Goal: Contribute content: Contribute content

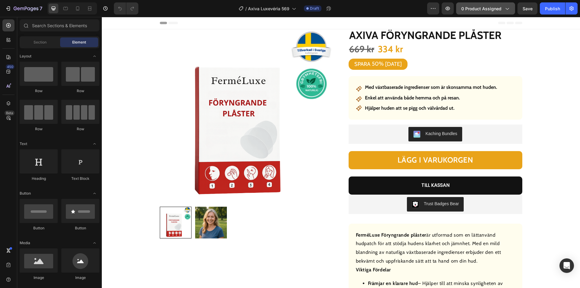
click at [489, 6] on span "0 product assigned" at bounding box center [481, 8] width 40 height 6
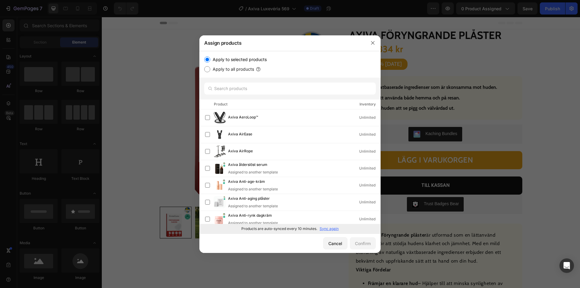
click at [323, 229] on p "Sync again" at bounding box center [329, 228] width 19 height 5
click at [247, 86] on input "text" at bounding box center [290, 88] width 172 height 12
paste input "Axiva Avslappnande olja"
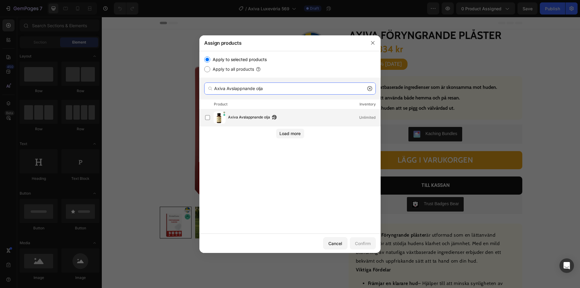
type input "Axiva Avslappnande olja"
click at [246, 119] on span "Axiva Avslappnande olja" at bounding box center [249, 117] width 42 height 7
click at [368, 243] on div "Confirm" at bounding box center [363, 243] width 16 height 6
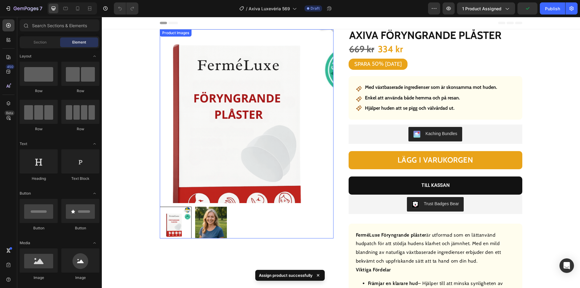
click at [235, 113] on img at bounding box center [247, 116] width 174 height 174
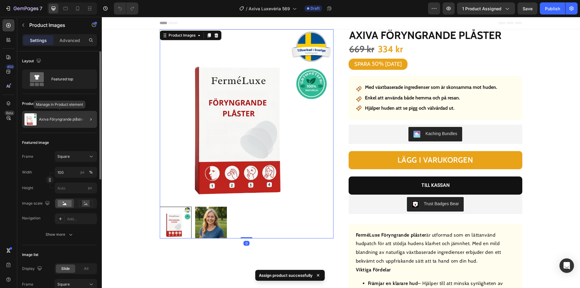
click at [63, 119] on p "Axiva Föryngrande plåster" at bounding box center [61, 119] width 45 height 4
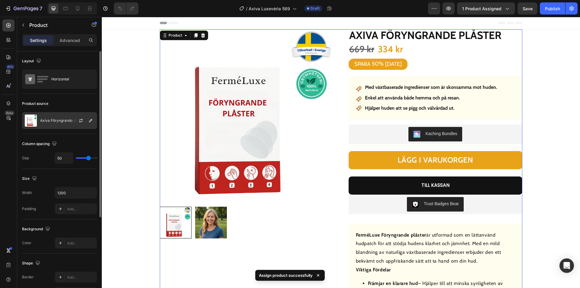
click at [57, 121] on p "Axiva Föryngrande plåster" at bounding box center [62, 120] width 45 height 4
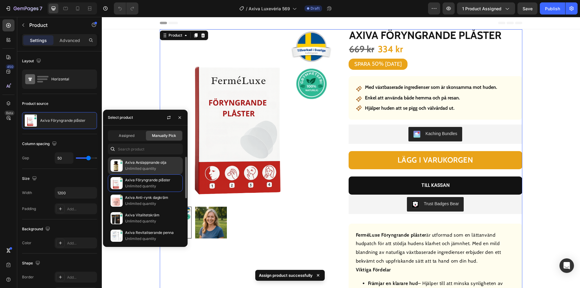
click at [137, 168] on p "Unlimited quantity" at bounding box center [152, 169] width 55 height 6
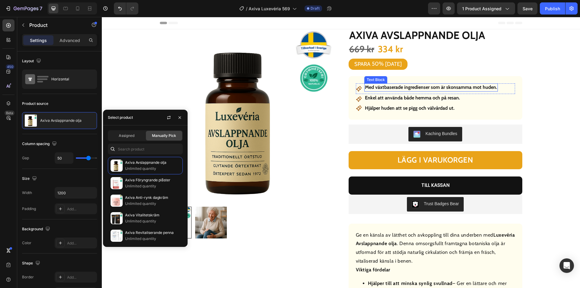
click at [407, 88] on strong "Med växtbaserade ingredienser som är skonsamma mot huden." at bounding box center [431, 87] width 132 height 6
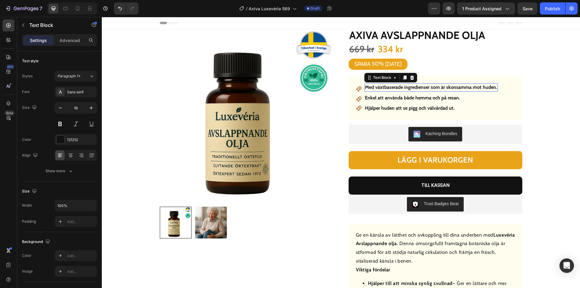
click at [407, 88] on strong "Med växtbaserade ingredienser som är skonsamma mot huden." at bounding box center [431, 87] width 132 height 6
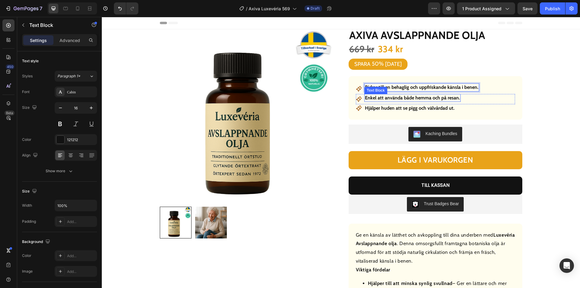
click at [395, 95] on strong "Enkel att använda både hemma och på resan." at bounding box center [412, 98] width 95 height 6
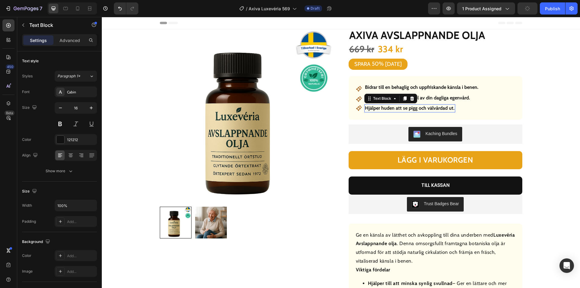
click at [384, 108] on strong "Hjälper huden att se pigg och välvårdad ut." at bounding box center [410, 108] width 90 height 6
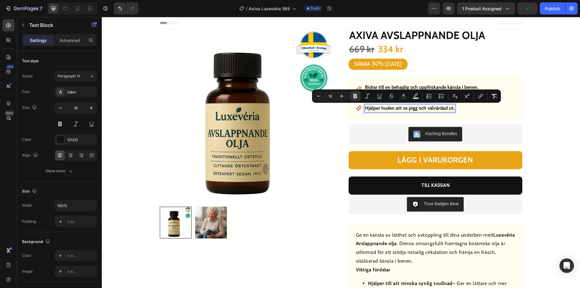
click at [390, 107] on strong "Hjälper huden att se pigg och välvårdad ut." at bounding box center [410, 108] width 90 height 6
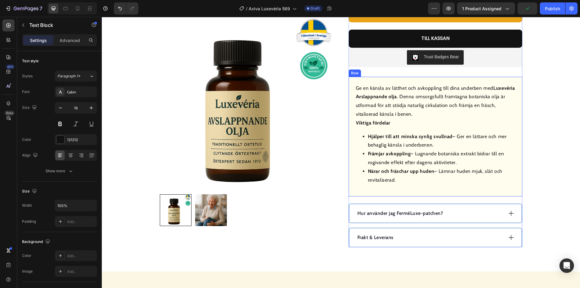
scroll to position [151, 0]
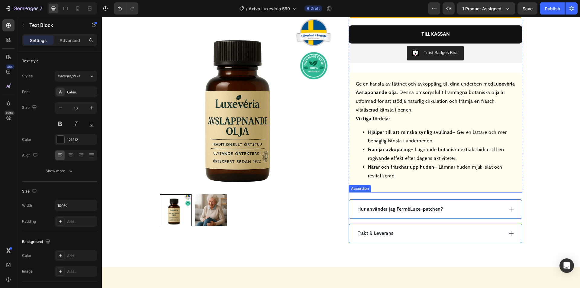
click at [478, 211] on div "Hur använder jag FerméLuxe-patchen?" at bounding box center [429, 209] width 147 height 9
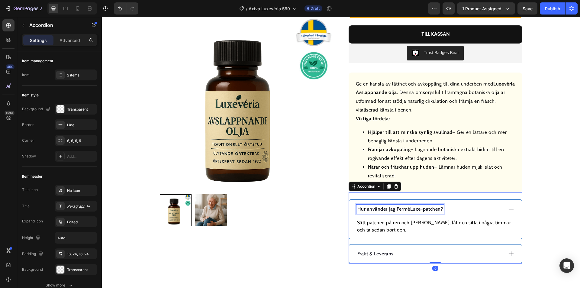
click at [418, 208] on p "Hur använder jag FerméLuxe-patchen?" at bounding box center [400, 208] width 86 height 7
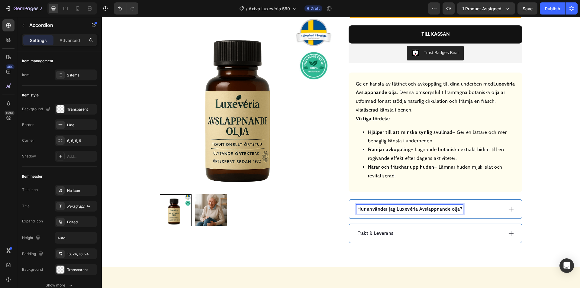
drag, startPoint x: 479, startPoint y: 205, endPoint x: 474, endPoint y: 208, distance: 6.2
click at [479, 205] on div "Hur använder jag Luxevéria Avslappnande olja?" at bounding box center [429, 209] width 147 height 9
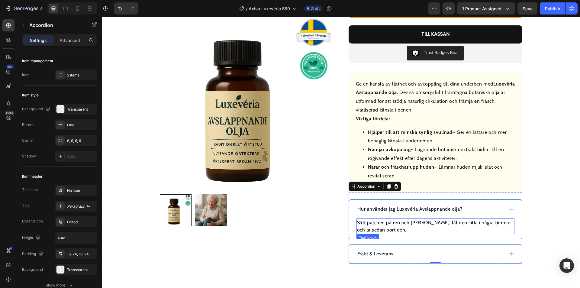
click at [417, 224] on p "Sätt patchen på ren och [PERSON_NAME], låt den sitta i några timmar och ta seda…" at bounding box center [435, 226] width 157 height 14
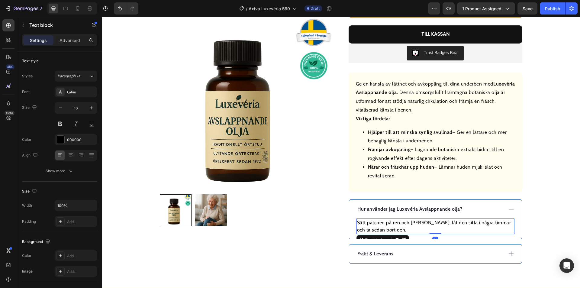
click at [417, 223] on p "Sätt patchen på ren och [PERSON_NAME], låt den sitta i några timmar och ta seda…" at bounding box center [435, 226] width 157 height 14
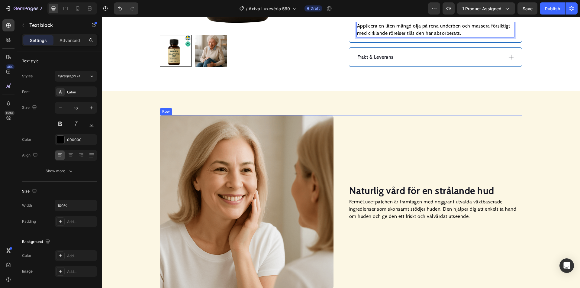
scroll to position [423, 0]
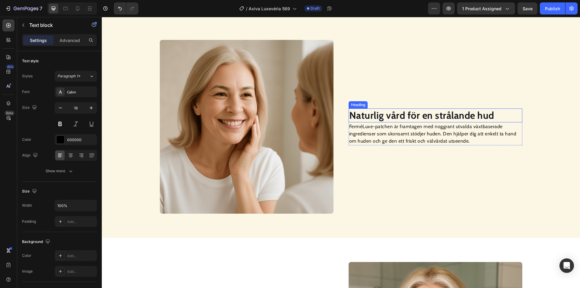
click at [390, 115] on strong "Naturlig vård för en strålande hud" at bounding box center [421, 115] width 145 height 12
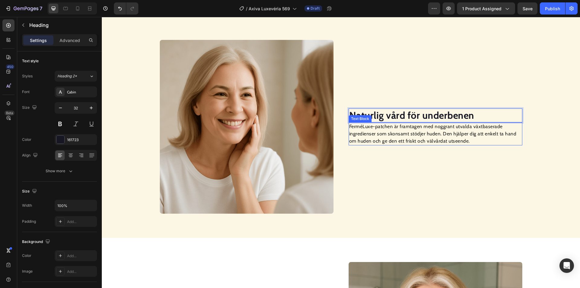
click at [378, 132] on p "FerméLuxe-patchen är framtagen med noggrant utvalda växtbaserade ingredienser s…" at bounding box center [435, 134] width 172 height 22
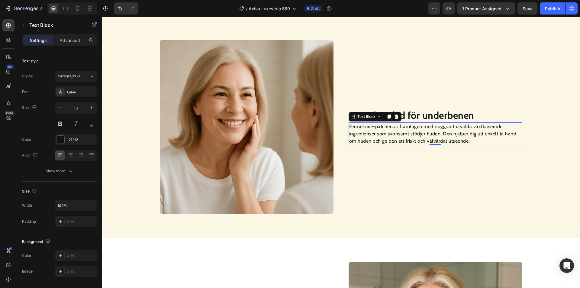
click at [378, 132] on p "FerméLuxe-patchen är framtagen med noggrant utvalda växtbaserade ingredienser s…" at bounding box center [435, 134] width 172 height 22
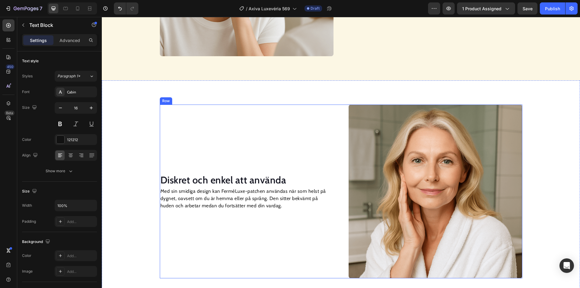
scroll to position [608, 0]
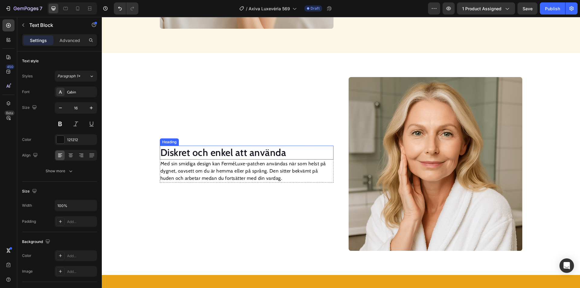
click at [240, 154] on h2 "Diskret och enkel att använda" at bounding box center [247, 153] width 174 height 14
click at [214, 179] on p "Med sin smidiga design kan FerméLuxe-patchen användas när som helst på dygnet, …" at bounding box center [246, 171] width 172 height 22
click at [214, 178] on p "Med sin smidiga design kan FerméLuxe-patchen användas när som helst på dygnet, …" at bounding box center [246, 171] width 172 height 22
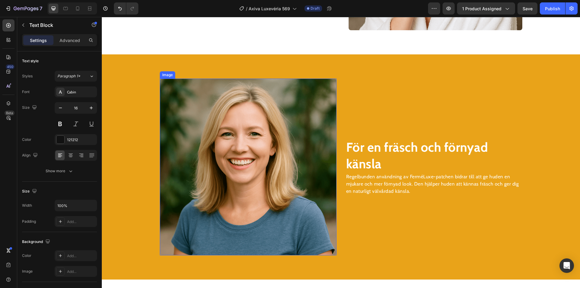
scroll to position [853, 0]
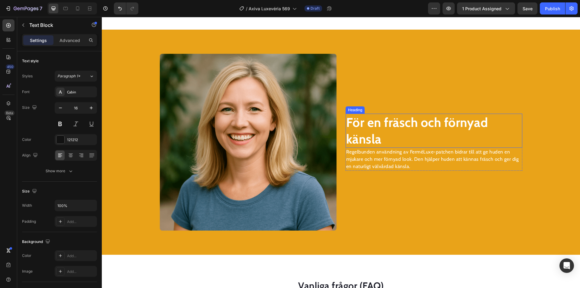
click at [368, 128] on strong "För en fräsch och förnyad känsla" at bounding box center [417, 130] width 142 height 32
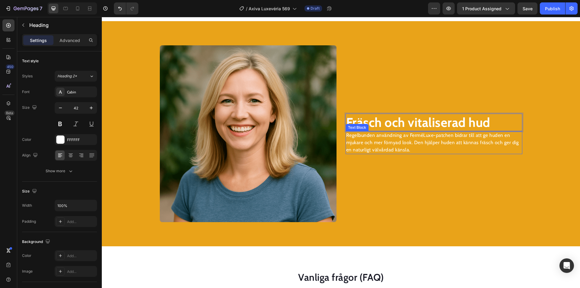
click at [383, 143] on p "Regelbunden användning av FerméLuxe-patchen bidrar till att ge huden en mjukare…" at bounding box center [434, 143] width 176 height 22
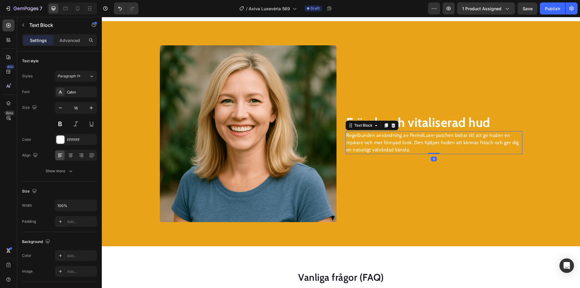
click at [383, 143] on p "Regelbunden användning av FerméLuxe-patchen bidrar till att ge huden en mjukare…" at bounding box center [434, 143] width 176 height 22
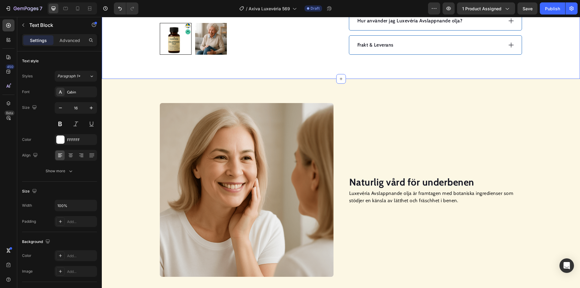
scroll to position [352, 0]
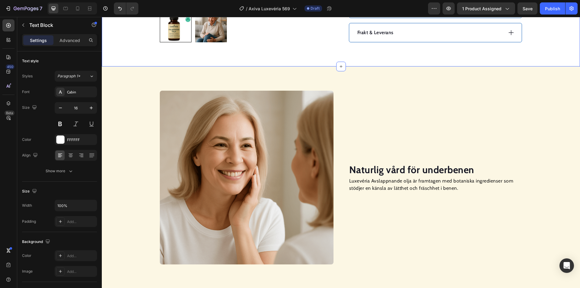
click at [221, 162] on img at bounding box center [247, 178] width 174 height 174
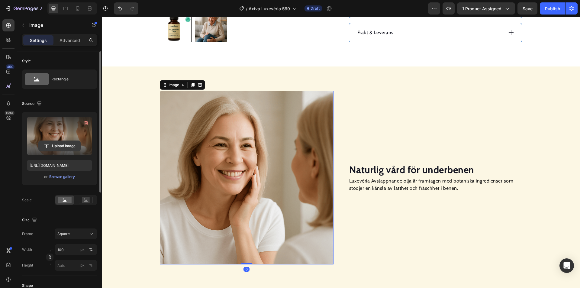
click at [67, 142] on input "file" at bounding box center [60, 146] width 42 height 10
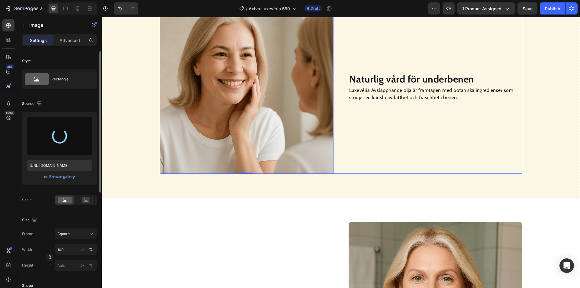
type input "[URL][DOMAIN_NAME]"
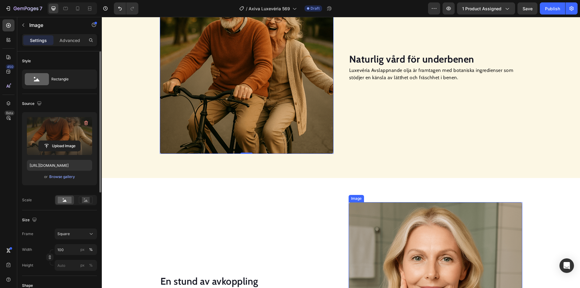
scroll to position [533, 0]
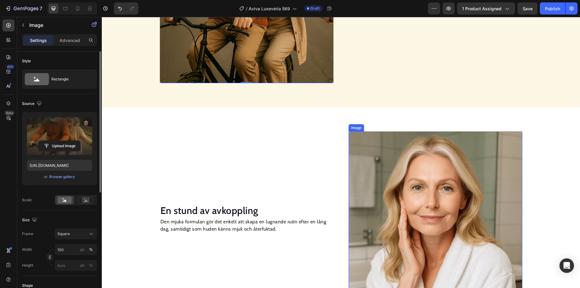
click at [392, 212] on img at bounding box center [436, 218] width 174 height 174
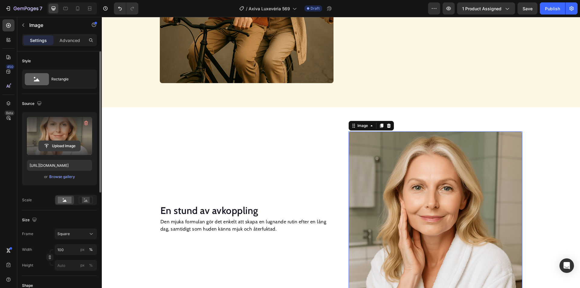
click at [63, 145] on input "file" at bounding box center [60, 146] width 42 height 10
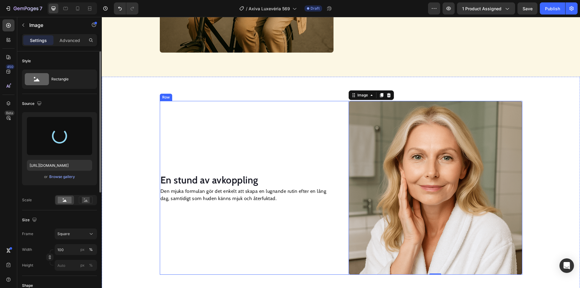
scroll to position [593, 0]
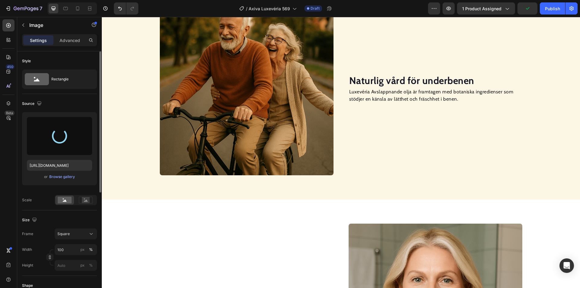
type input "[URL][DOMAIN_NAME]"
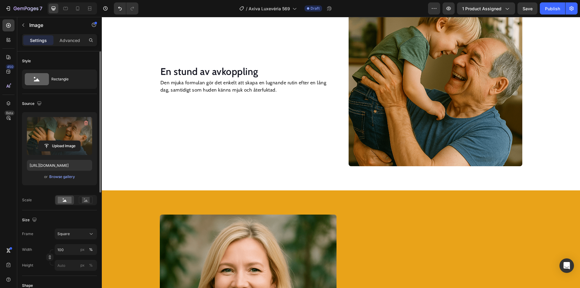
scroll to position [744, 0]
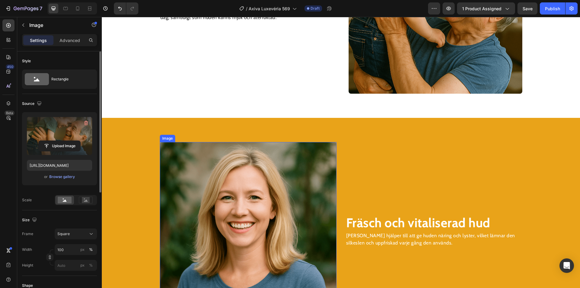
click at [315, 187] on img at bounding box center [248, 230] width 177 height 177
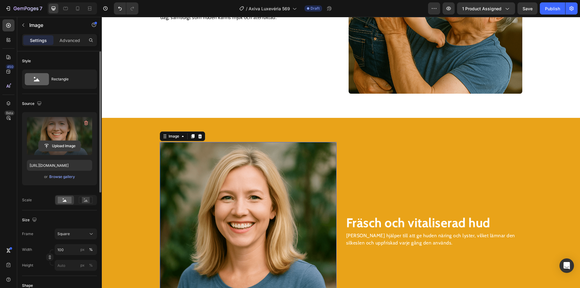
click at [69, 149] on input "file" at bounding box center [60, 146] width 42 height 10
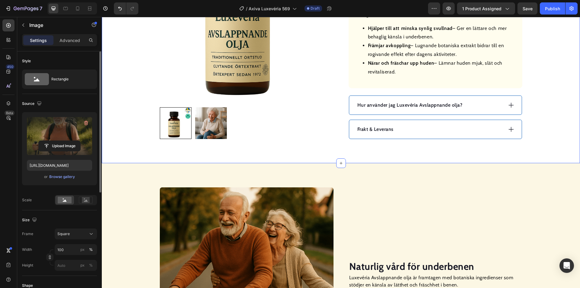
scroll to position [170, 0]
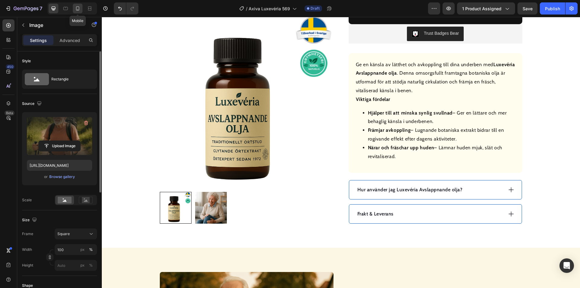
click at [78, 9] on icon at bounding box center [78, 8] width 6 height 6
type input "[URL][DOMAIN_NAME]"
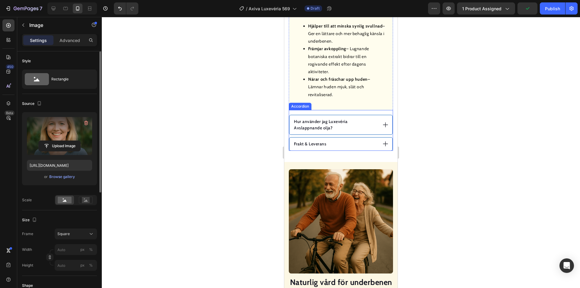
scroll to position [533, 0]
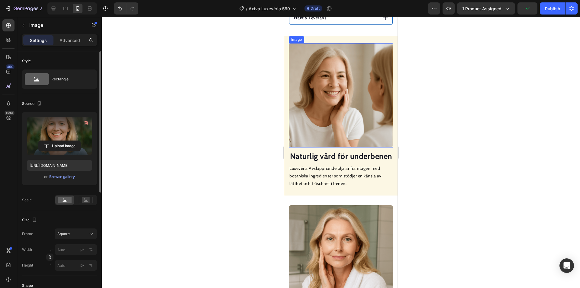
click at [337, 109] on img at bounding box center [341, 95] width 104 height 104
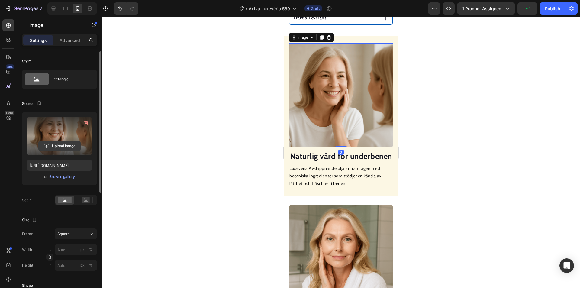
click at [59, 144] on input "file" at bounding box center [60, 146] width 42 height 10
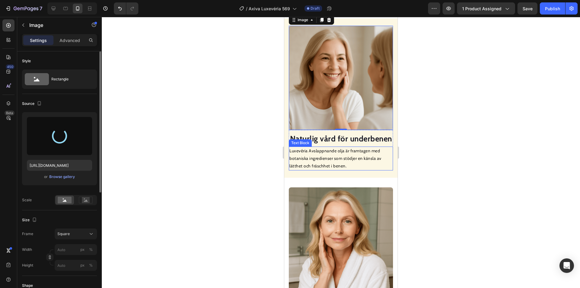
scroll to position [623, 0]
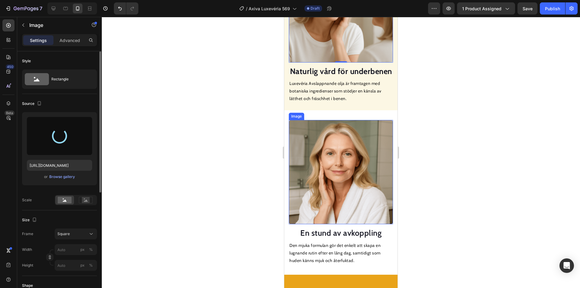
type input "[URL][DOMAIN_NAME]"
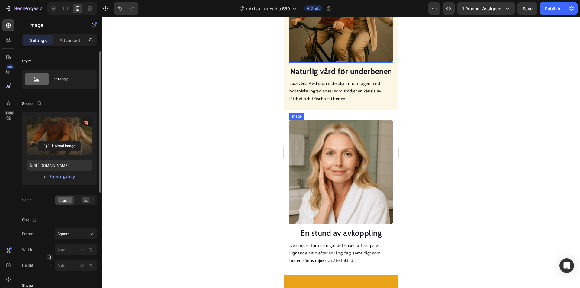
click at [334, 167] on img at bounding box center [341, 172] width 104 height 104
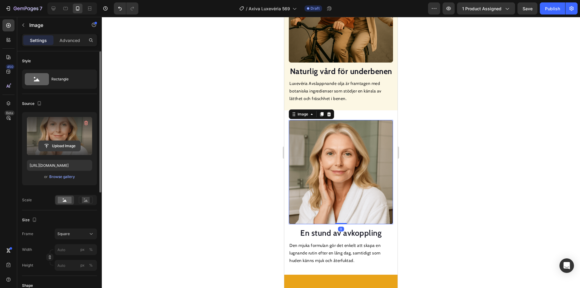
click at [69, 144] on input "file" at bounding box center [60, 146] width 42 height 10
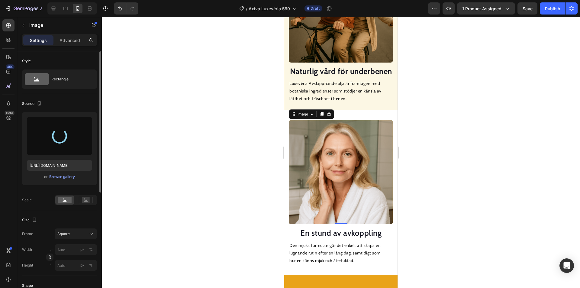
type input "[URL][DOMAIN_NAME]"
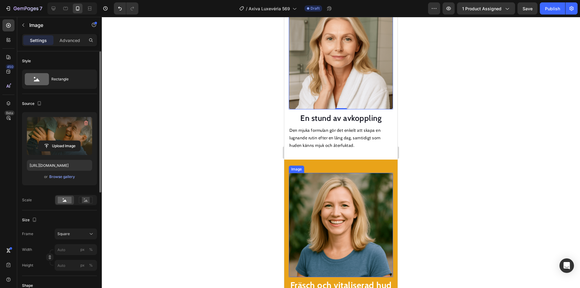
scroll to position [744, 0]
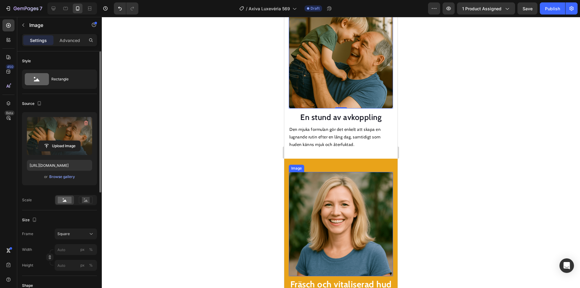
click at [320, 196] on img at bounding box center [341, 224] width 104 height 104
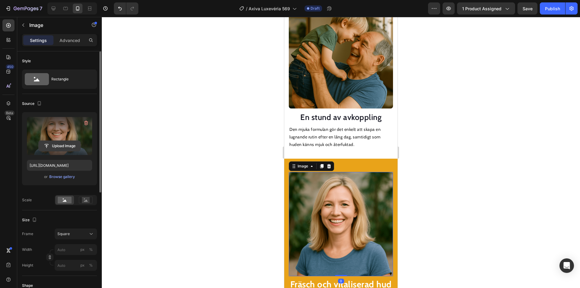
click at [65, 146] on input "file" at bounding box center [60, 146] width 42 height 10
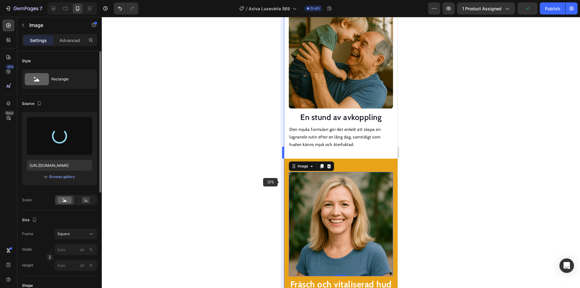
type input "[URL][DOMAIN_NAME]"
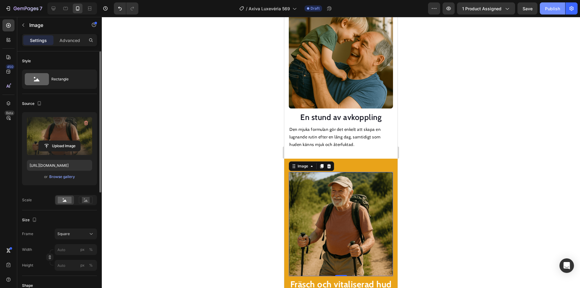
click at [550, 9] on div "Publish" at bounding box center [552, 8] width 15 height 6
